Goal: Transaction & Acquisition: Purchase product/service

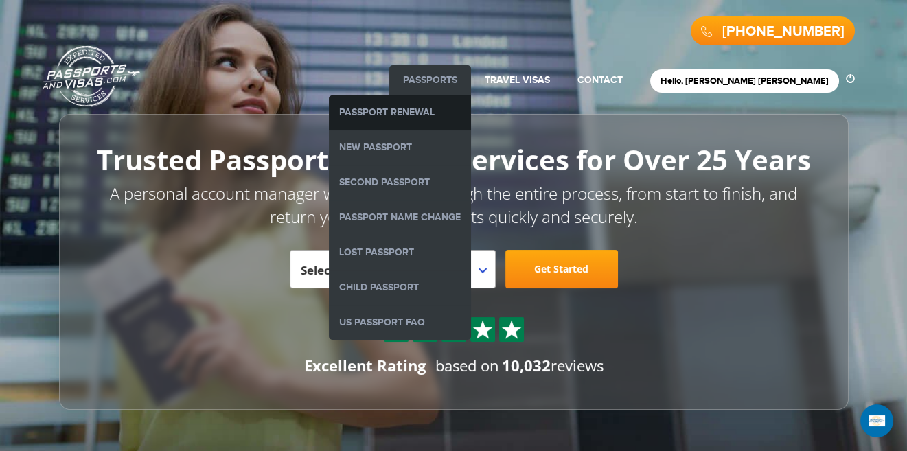
click at [471, 100] on link "Passport Renewal" at bounding box center [400, 112] width 142 height 34
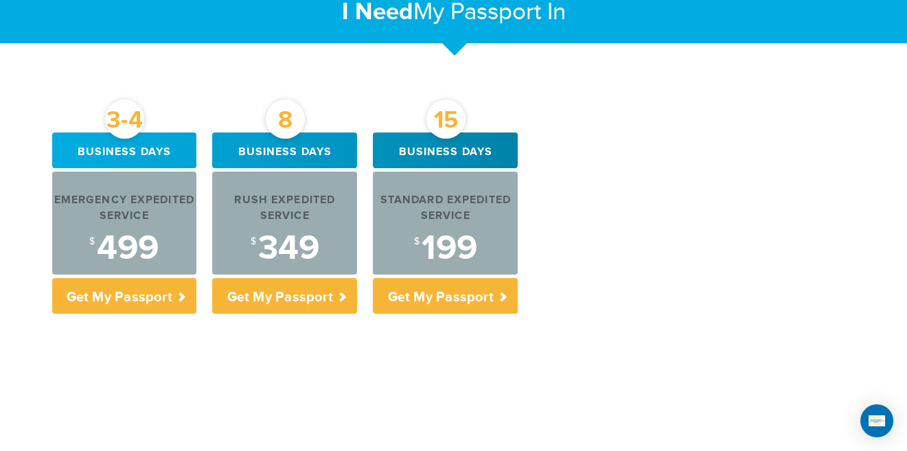
scroll to position [499, 0]
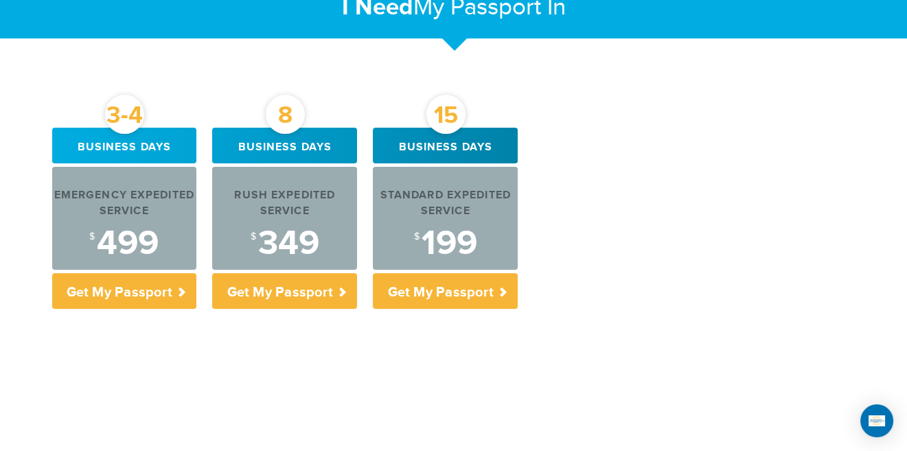
click at [42, 330] on div "3-4 Business days Emergency Expedited Service $ 499 Get My Passport 8 Business …" at bounding box center [454, 376] width 824 height 496
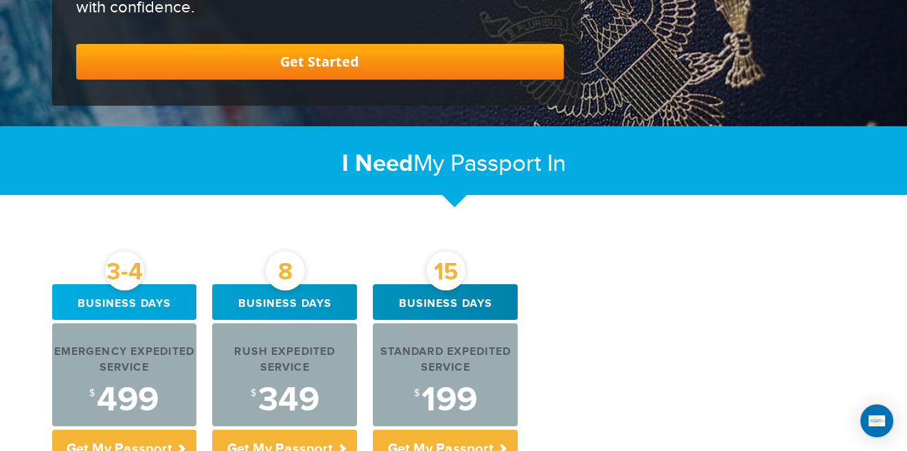
scroll to position [0, 0]
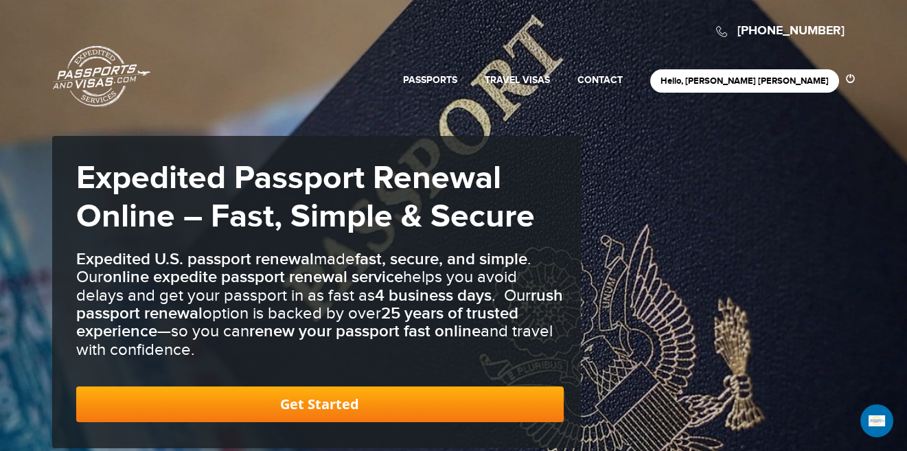
click at [113, 80] on link "Passports & [DOMAIN_NAME]" at bounding box center [102, 76] width 98 height 62
